Goal: Task Accomplishment & Management: Use online tool/utility

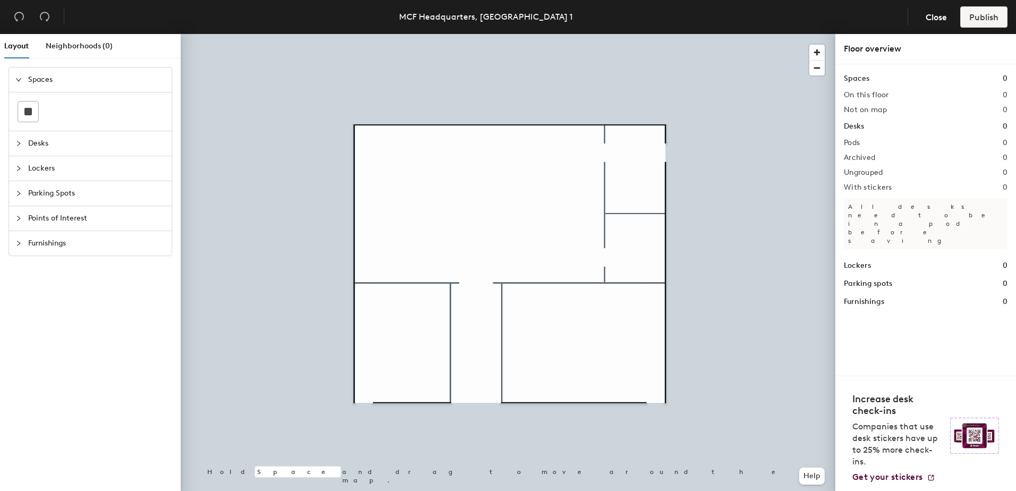
click at [96, 147] on span "Desks" at bounding box center [96, 143] width 137 height 24
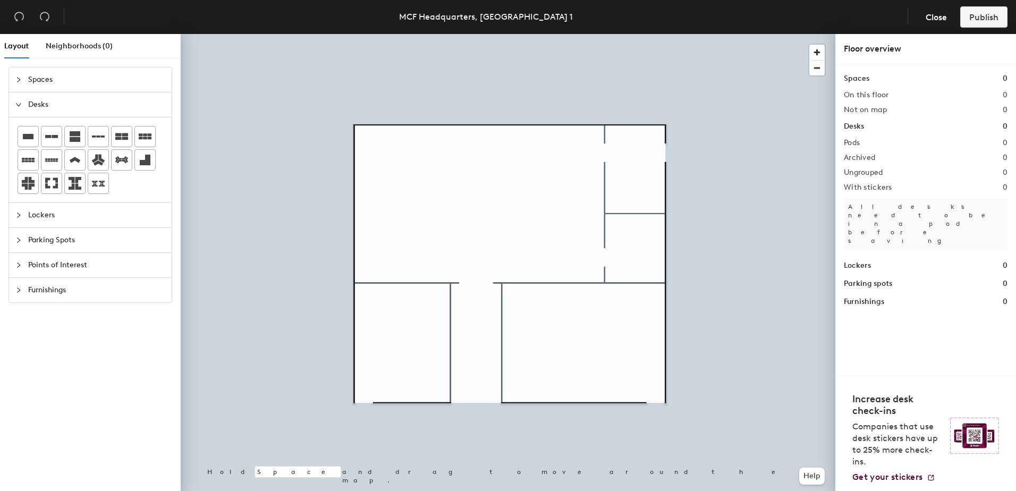
click at [109, 111] on span "Desks" at bounding box center [96, 104] width 137 height 24
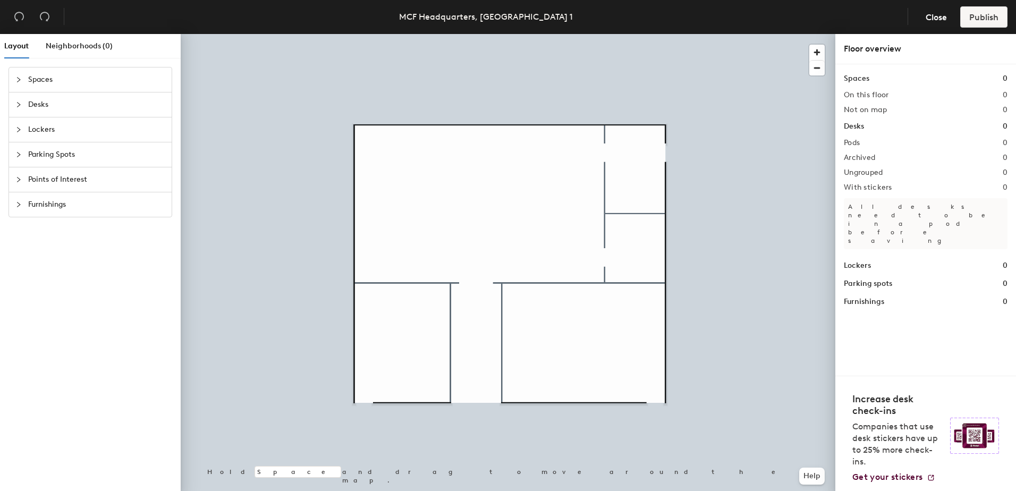
click at [72, 111] on span "Desks" at bounding box center [96, 104] width 137 height 24
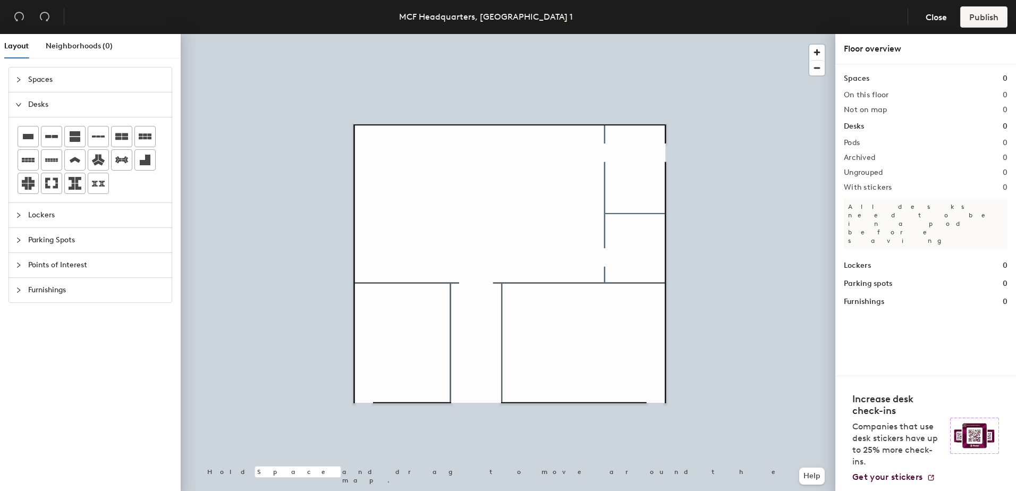
click at [82, 291] on span "Furnishings" at bounding box center [96, 290] width 137 height 24
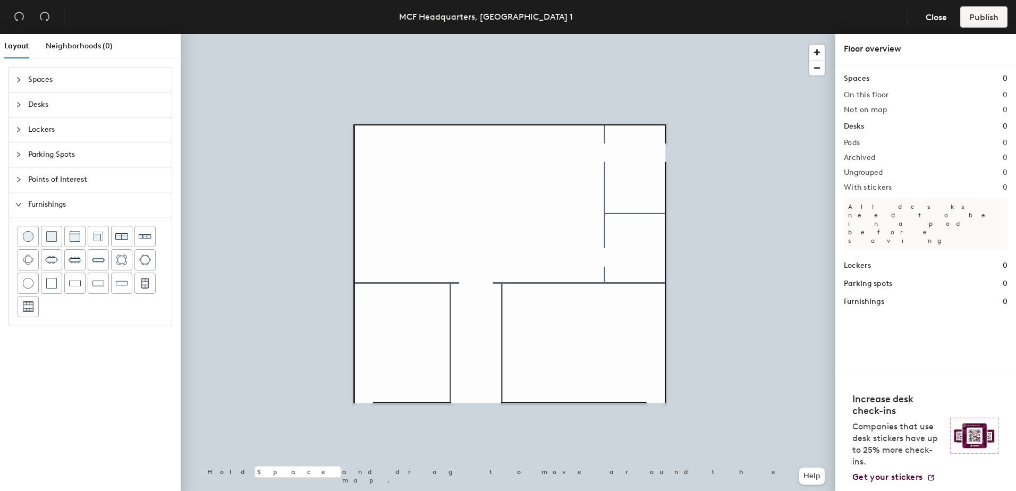
click at [26, 206] on div at bounding box center [21, 205] width 13 height 12
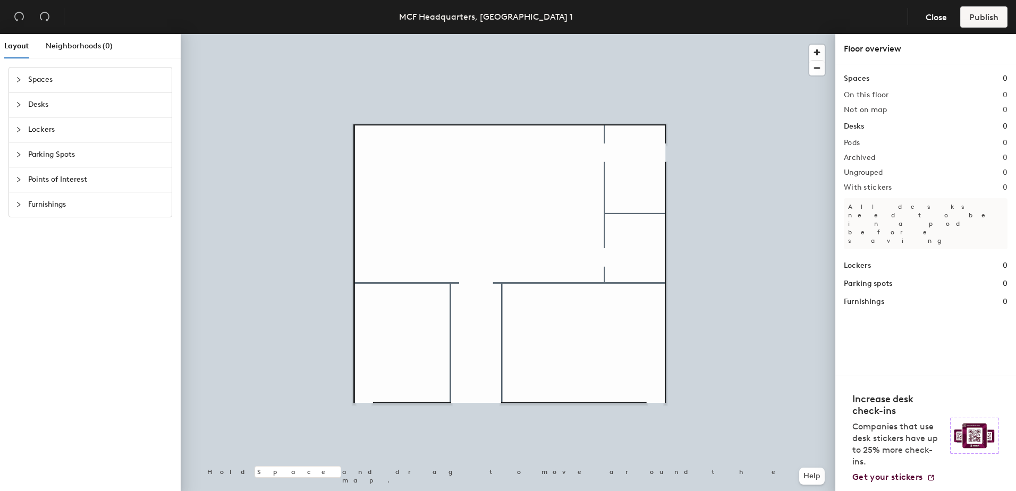
click at [24, 204] on div at bounding box center [21, 205] width 13 height 12
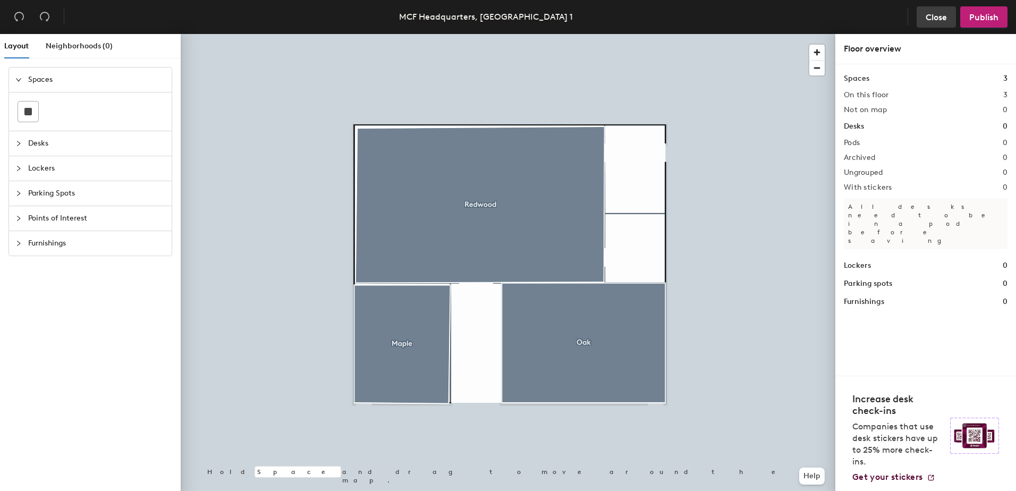
click at [930, 14] on span "Close" at bounding box center [936, 17] width 21 height 10
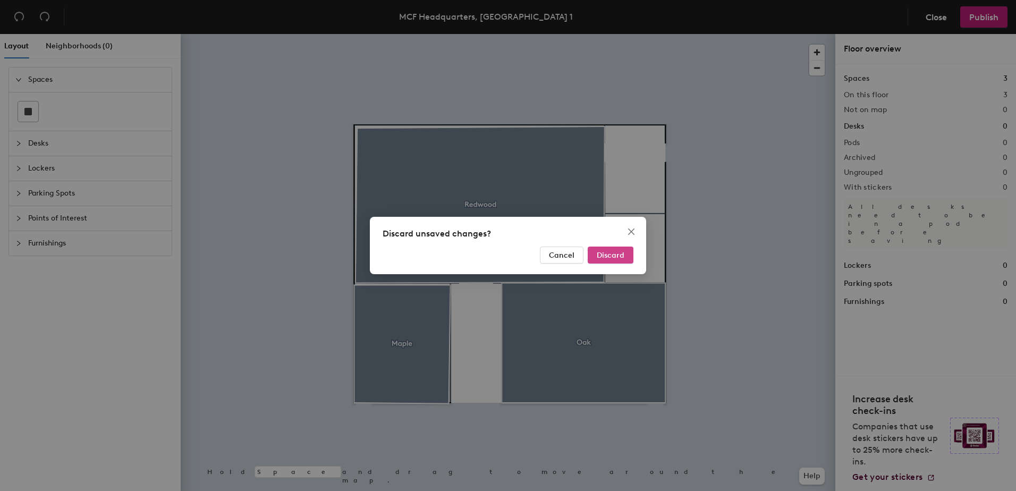
click at [617, 260] on button "Discard" at bounding box center [611, 255] width 46 height 17
